Goal: Obtain resource: Download file/media

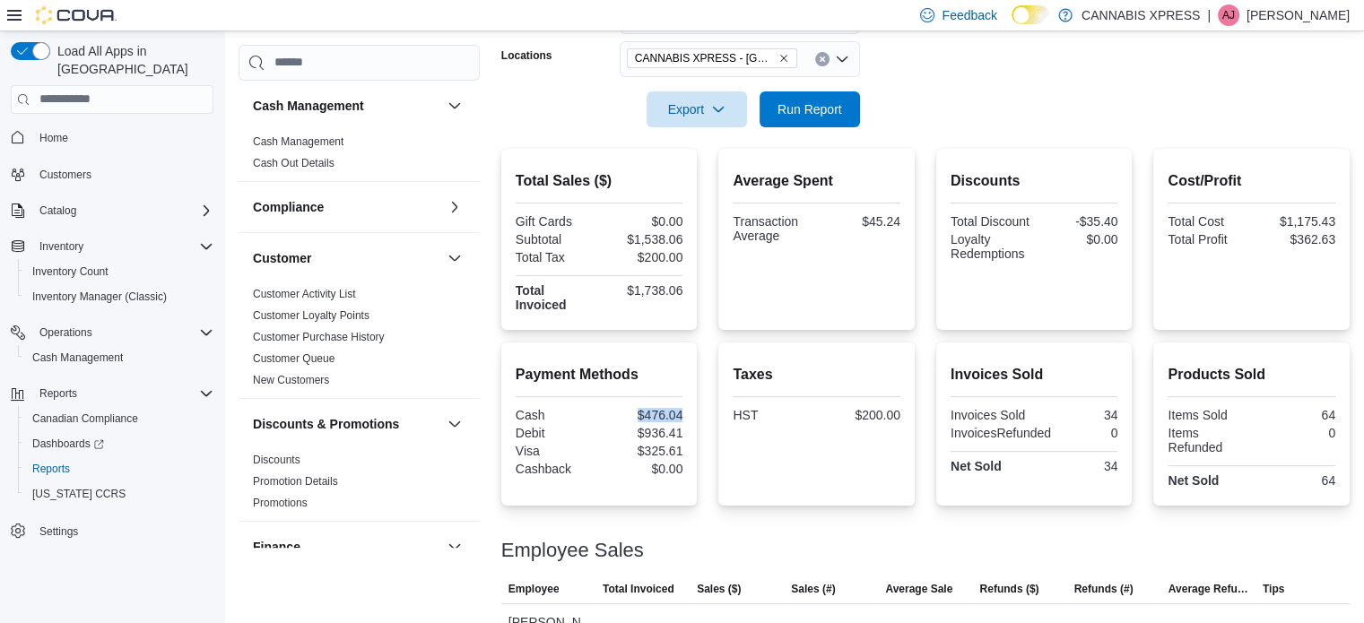
scroll to position [1165, 0]
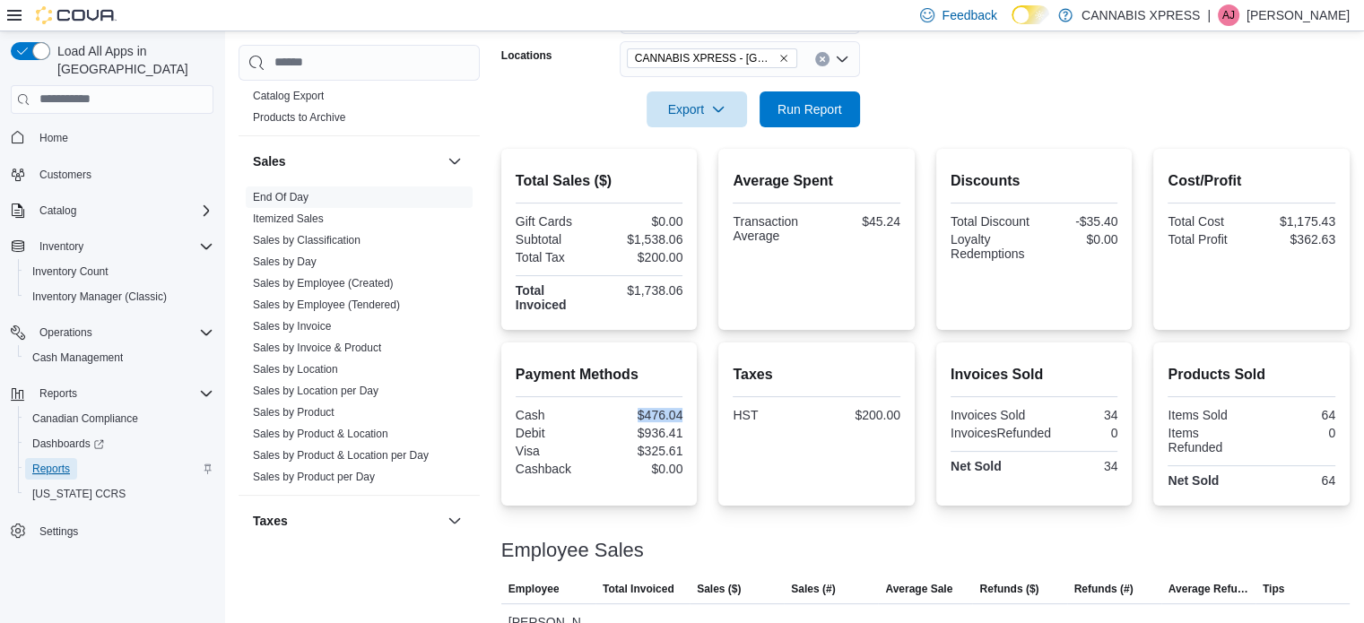
click at [56, 462] on span "Reports" at bounding box center [51, 469] width 38 height 14
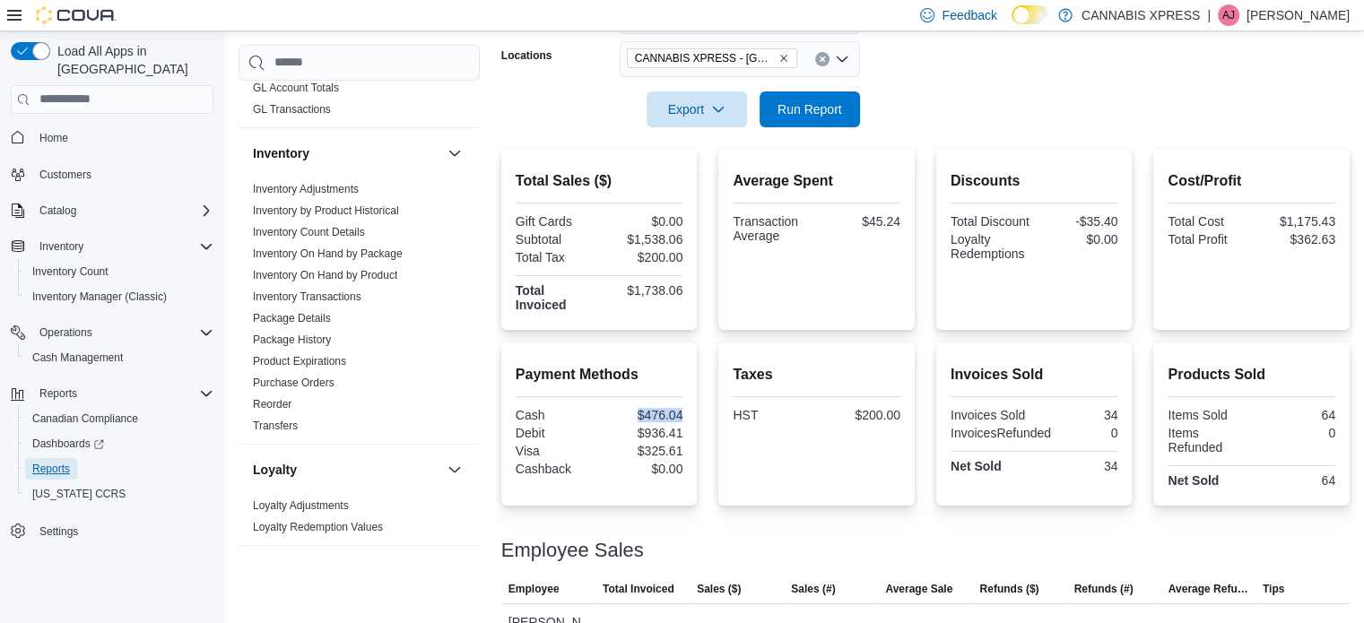
scroll to position [481, 0]
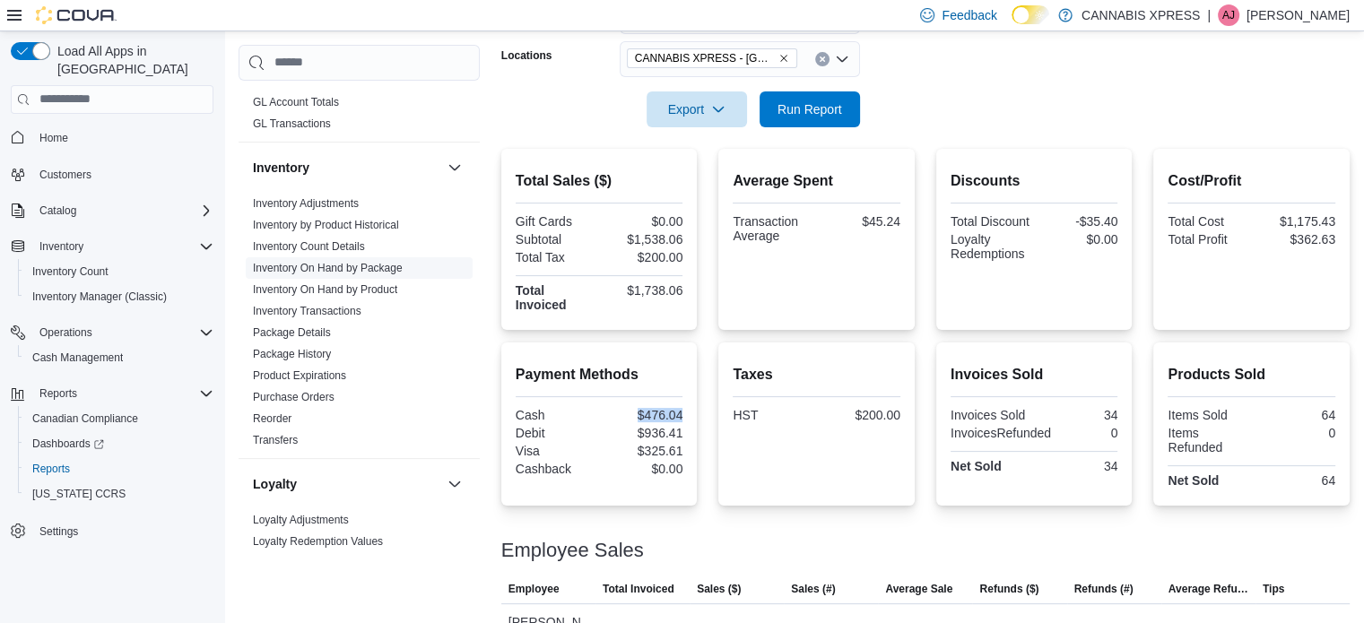
click at [375, 265] on link "Inventory On Hand by Package" at bounding box center [328, 268] width 150 height 13
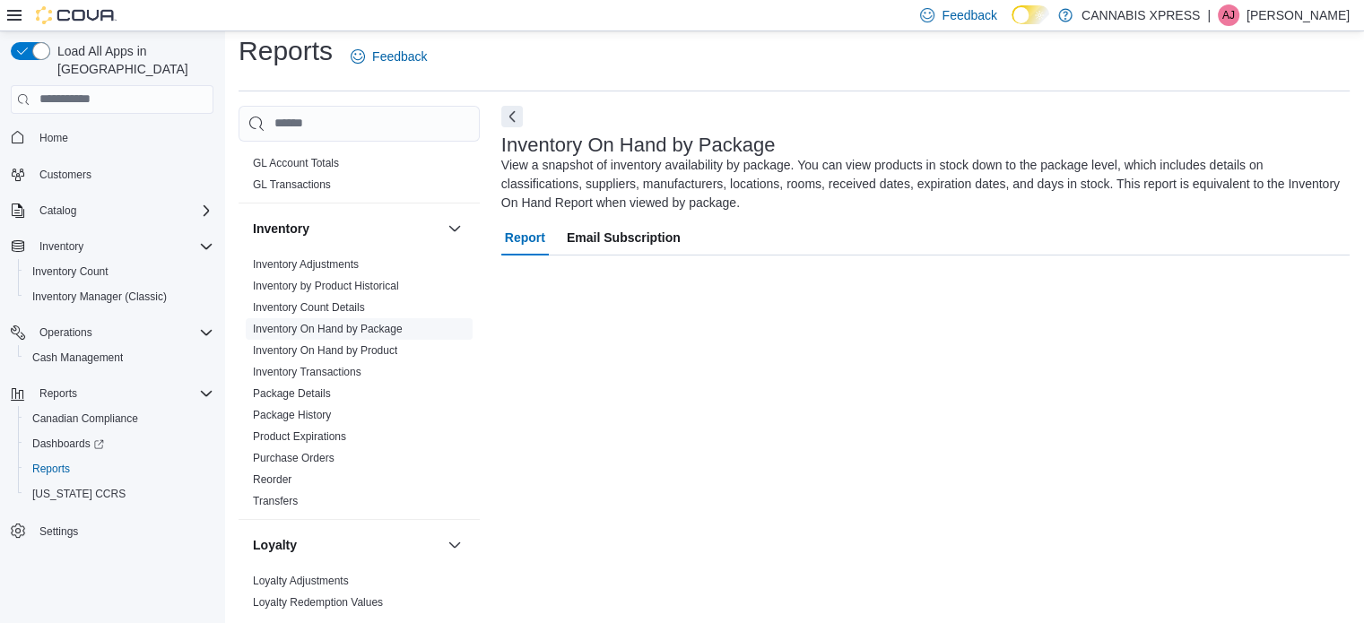
scroll to position [12, 0]
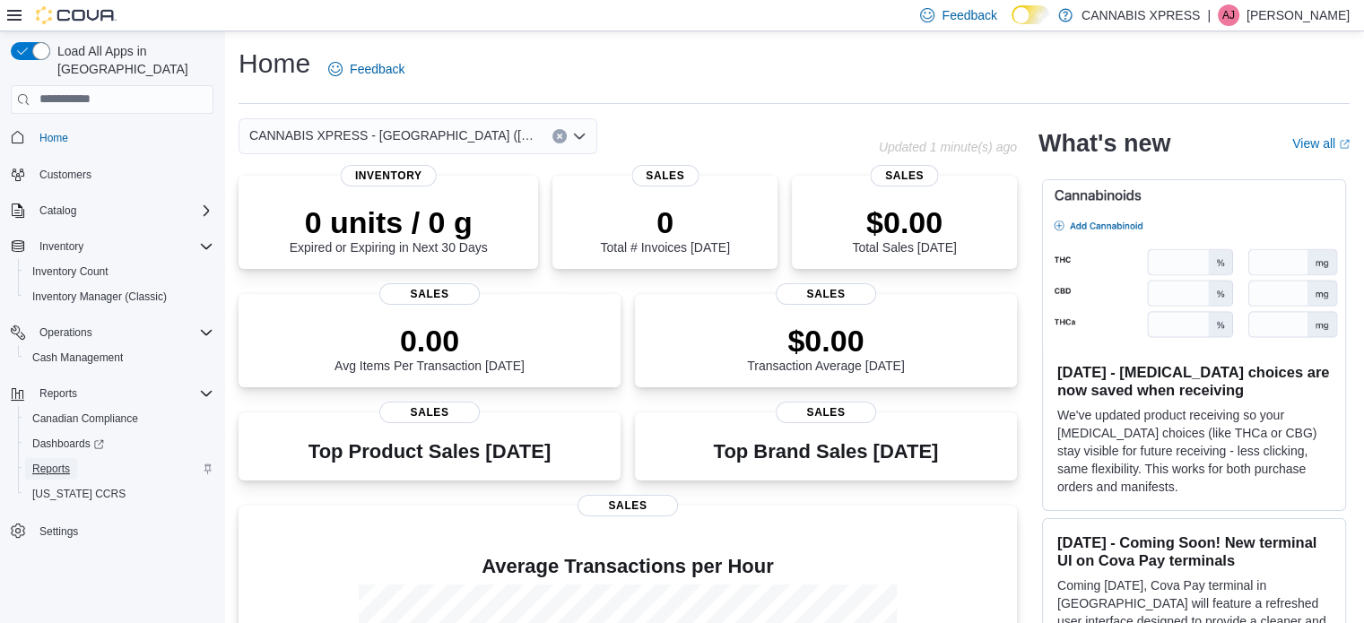
click at [50, 462] on span "Reports" at bounding box center [51, 469] width 38 height 14
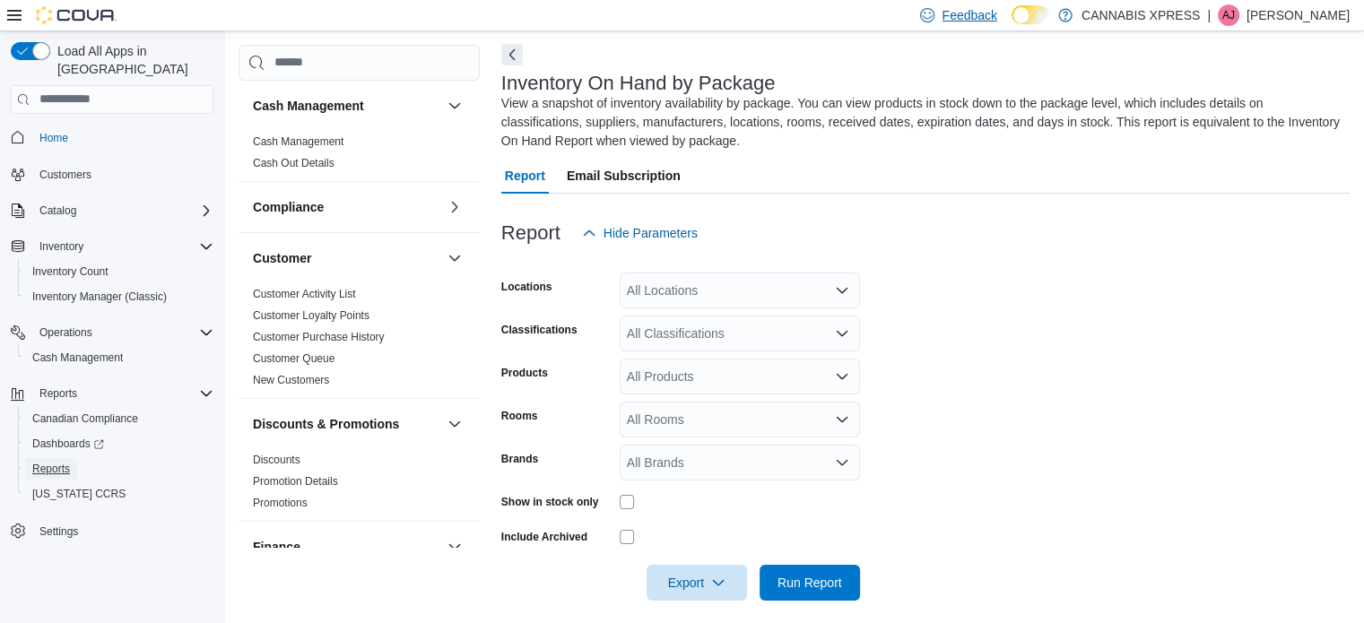
scroll to position [79, 0]
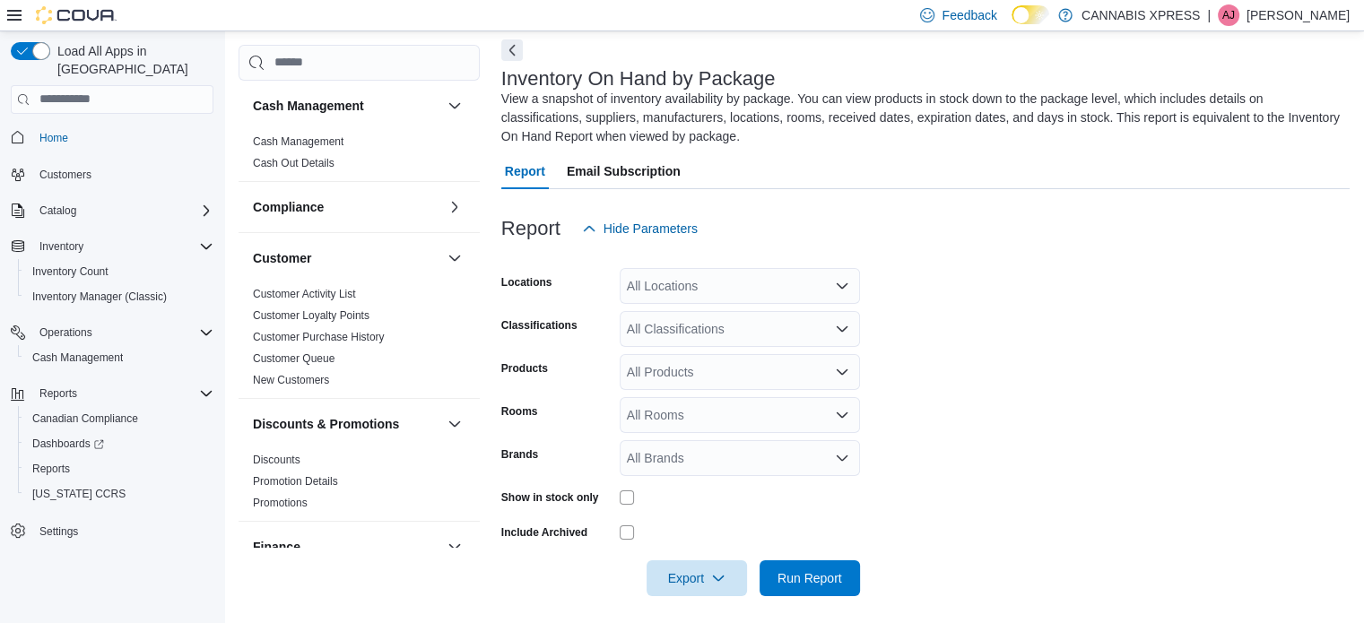
click at [706, 290] on div "All Locations" at bounding box center [739, 286] width 240 height 36
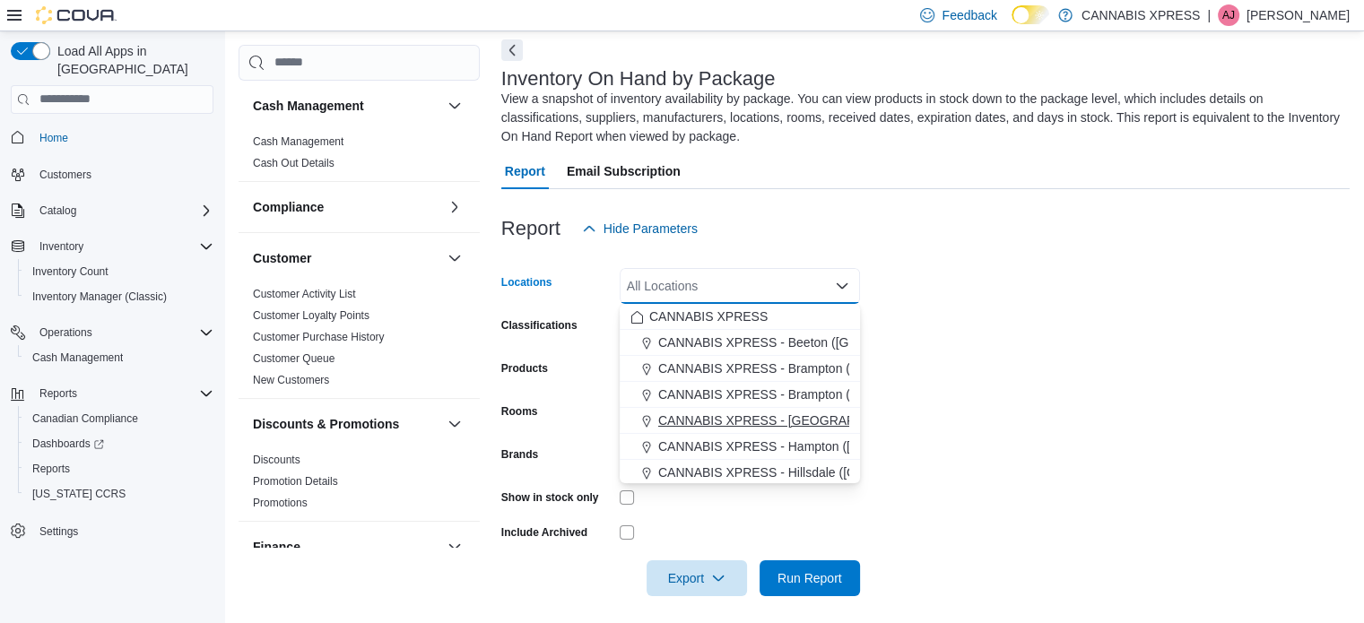
click at [792, 418] on span "CANNABIS XPRESS - [GEOGRAPHIC_DATA] ([GEOGRAPHIC_DATA])" at bounding box center [859, 420] width 403 height 18
click at [995, 355] on form "Locations CANNABIS XPRESS - Delhi (Main Street) Combo box. Selected. CANNABIS X…" at bounding box center [925, 422] width 848 height 350
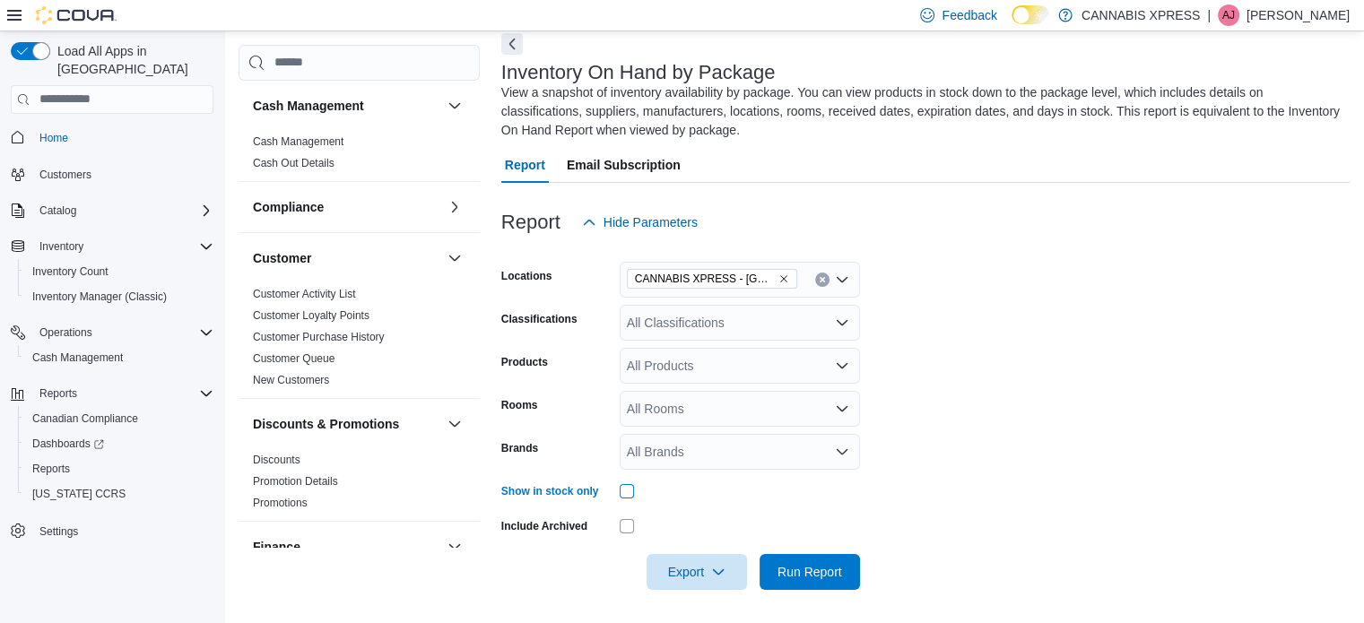
scroll to position [87, 0]
click at [834, 553] on span "Run Report" at bounding box center [809, 569] width 79 height 36
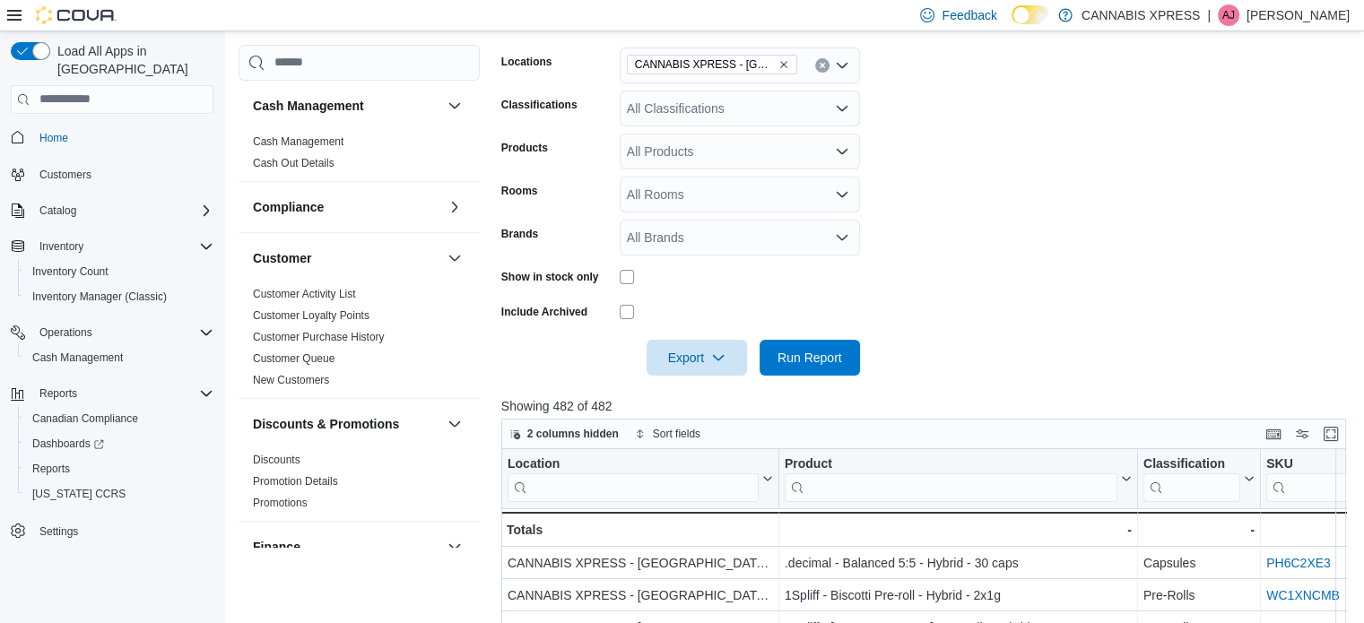
scroll to position [269, 0]
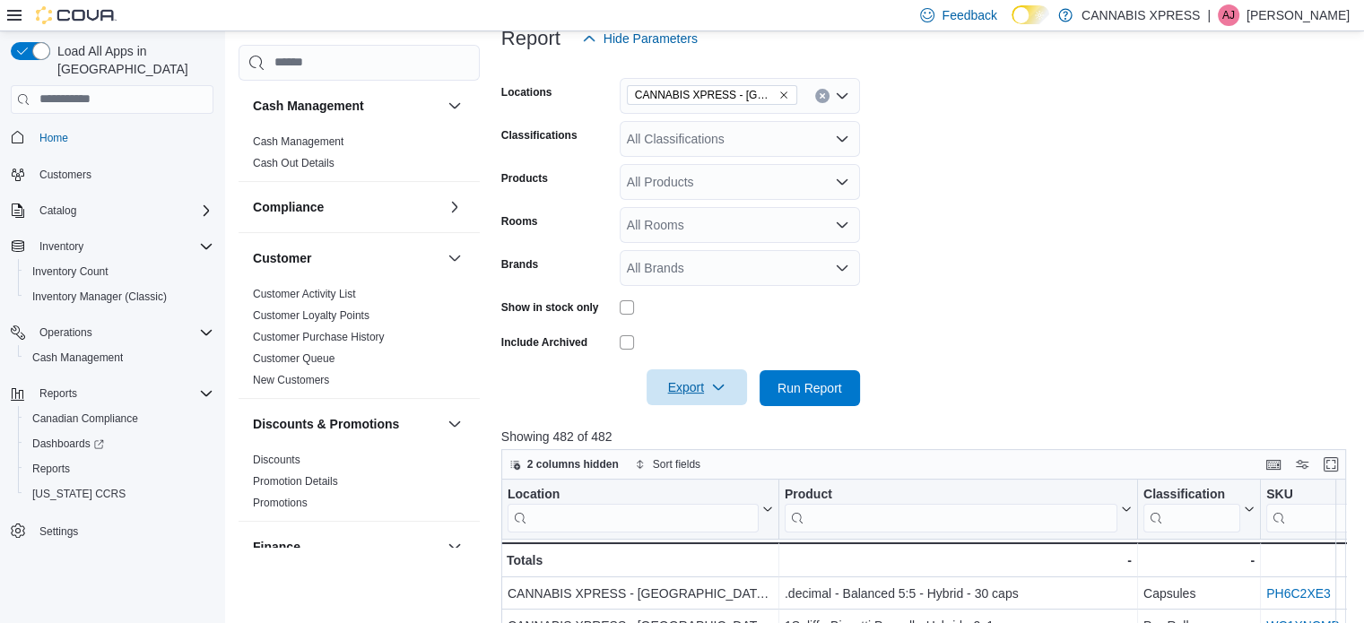
click at [715, 385] on icon "button" at bounding box center [718, 387] width 14 height 14
click at [714, 430] on span "Export to Excel" at bounding box center [699, 424] width 81 height 14
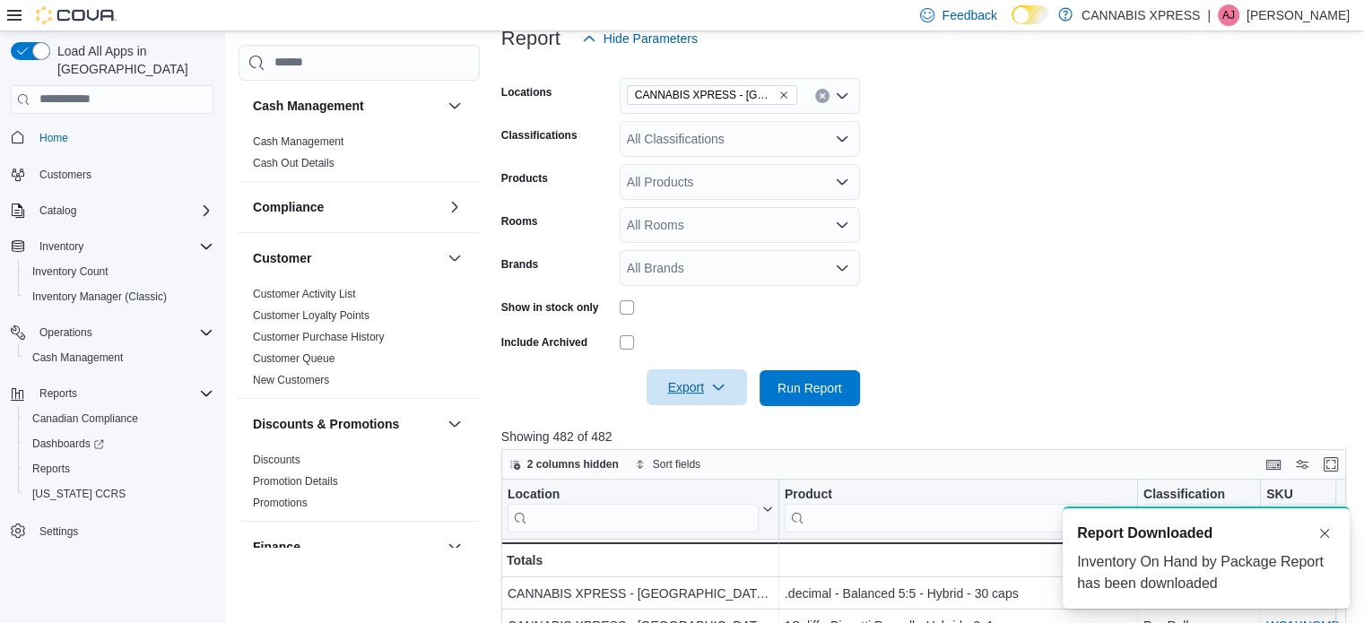
scroll to position [0, 0]
click at [1323, 529] on button "Dismiss toast" at bounding box center [1324, 533] width 22 height 22
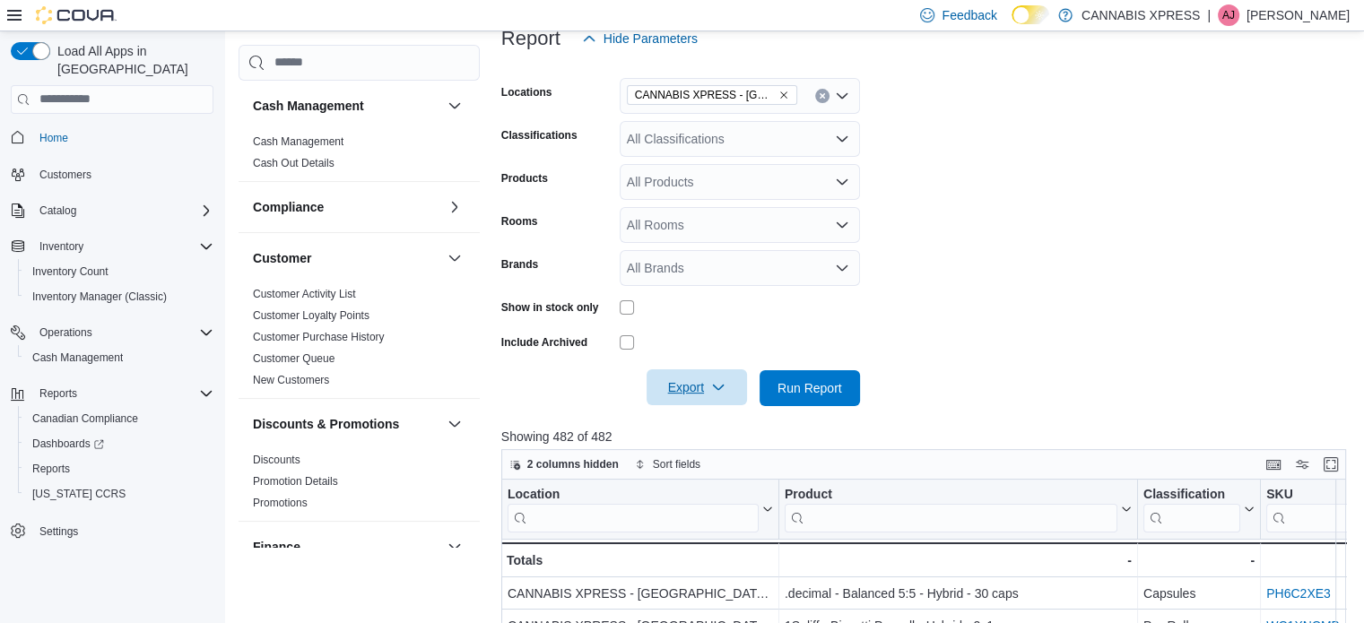
click at [708, 395] on span "Export" at bounding box center [696, 387] width 79 height 36
click at [713, 429] on span "Export to Excel" at bounding box center [699, 424] width 81 height 14
